Goal: Task Accomplishment & Management: Use online tool/utility

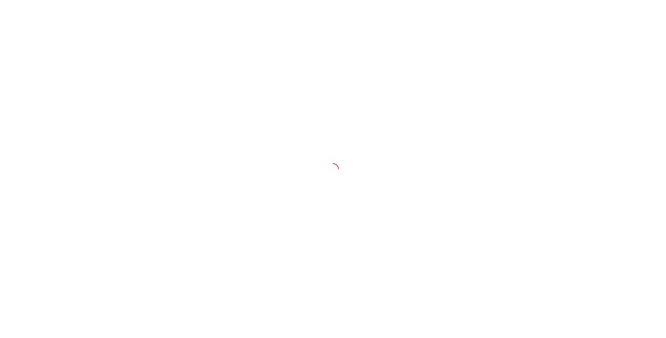
select select "30"
select select "HIGHEST_TOTAL_SPENT_WITH_ORDERS"
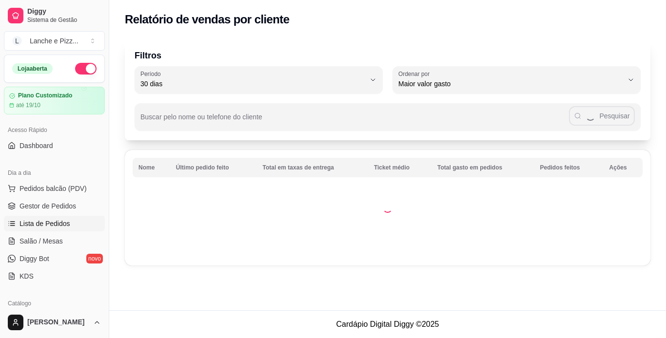
click at [52, 220] on span "Lista de Pedidos" at bounding box center [44, 224] width 51 height 10
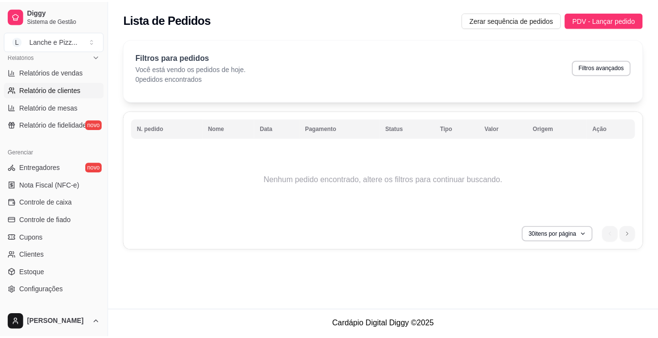
scroll to position [363, 0]
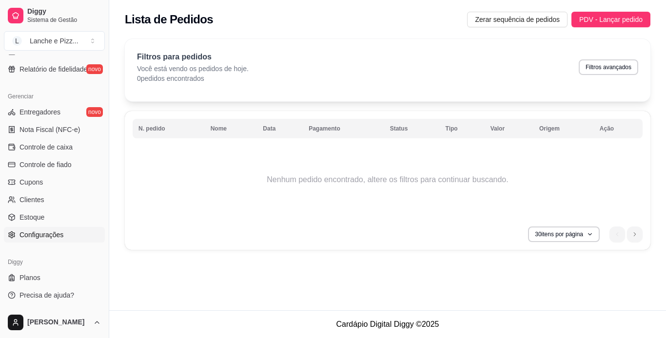
click at [51, 229] on link "Configurações" at bounding box center [54, 235] width 101 height 16
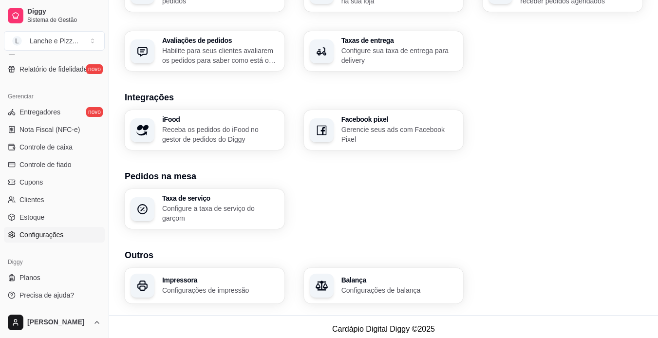
scroll to position [344, 0]
click at [206, 290] on p "Configurações de impressão" at bounding box center [220, 290] width 116 height 10
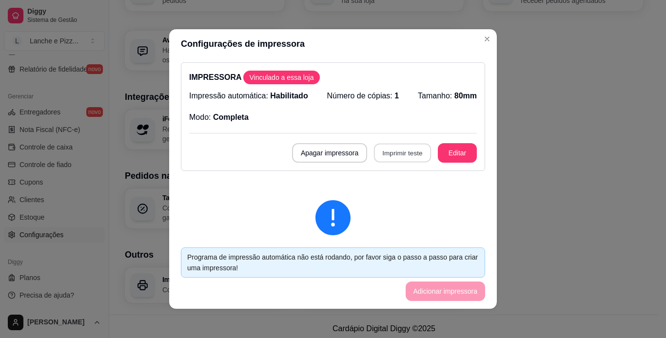
click at [374, 150] on button "Imprimir teste" at bounding box center [402, 153] width 57 height 19
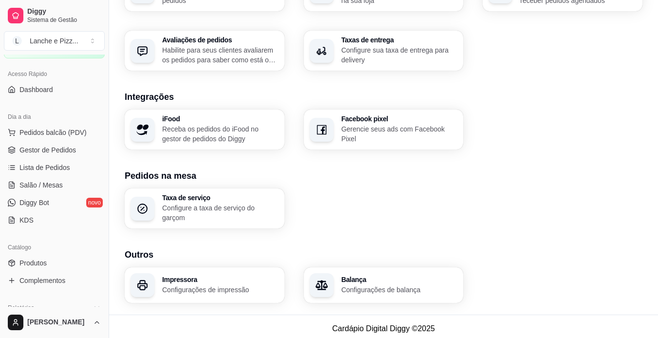
scroll to position [0, 0]
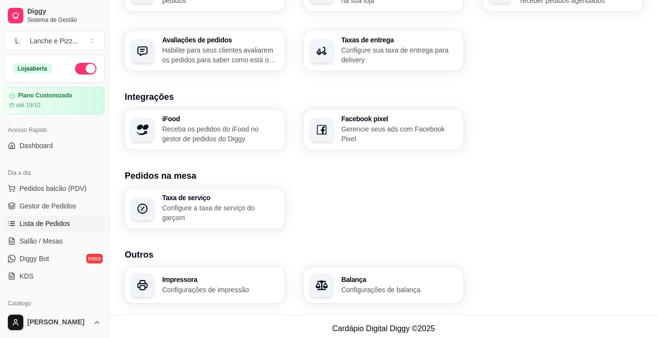
click at [48, 222] on span "Lista de Pedidos" at bounding box center [44, 224] width 51 height 10
